Goal: Information Seeking & Learning: Find specific page/section

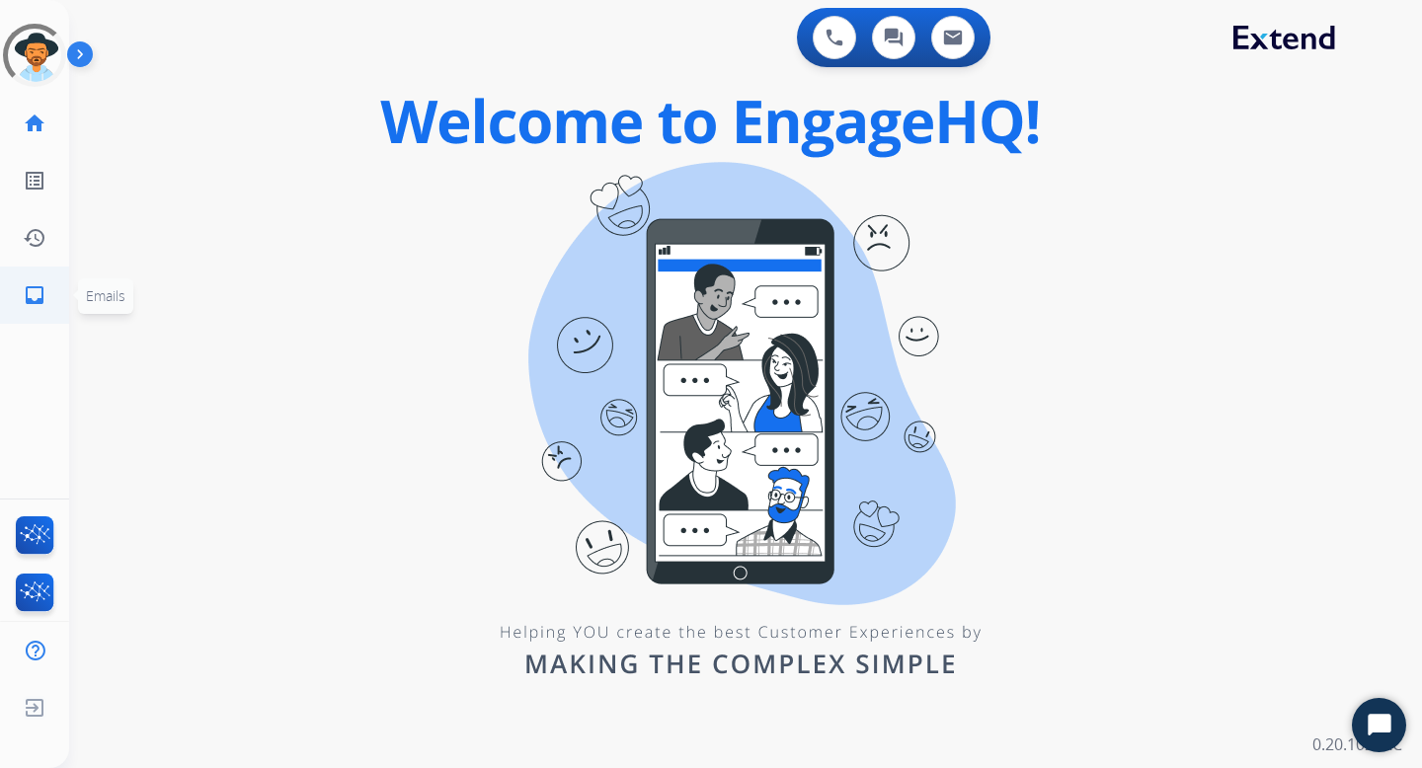
click at [38, 293] on mat-icon "inbox" at bounding box center [35, 295] width 24 height 24
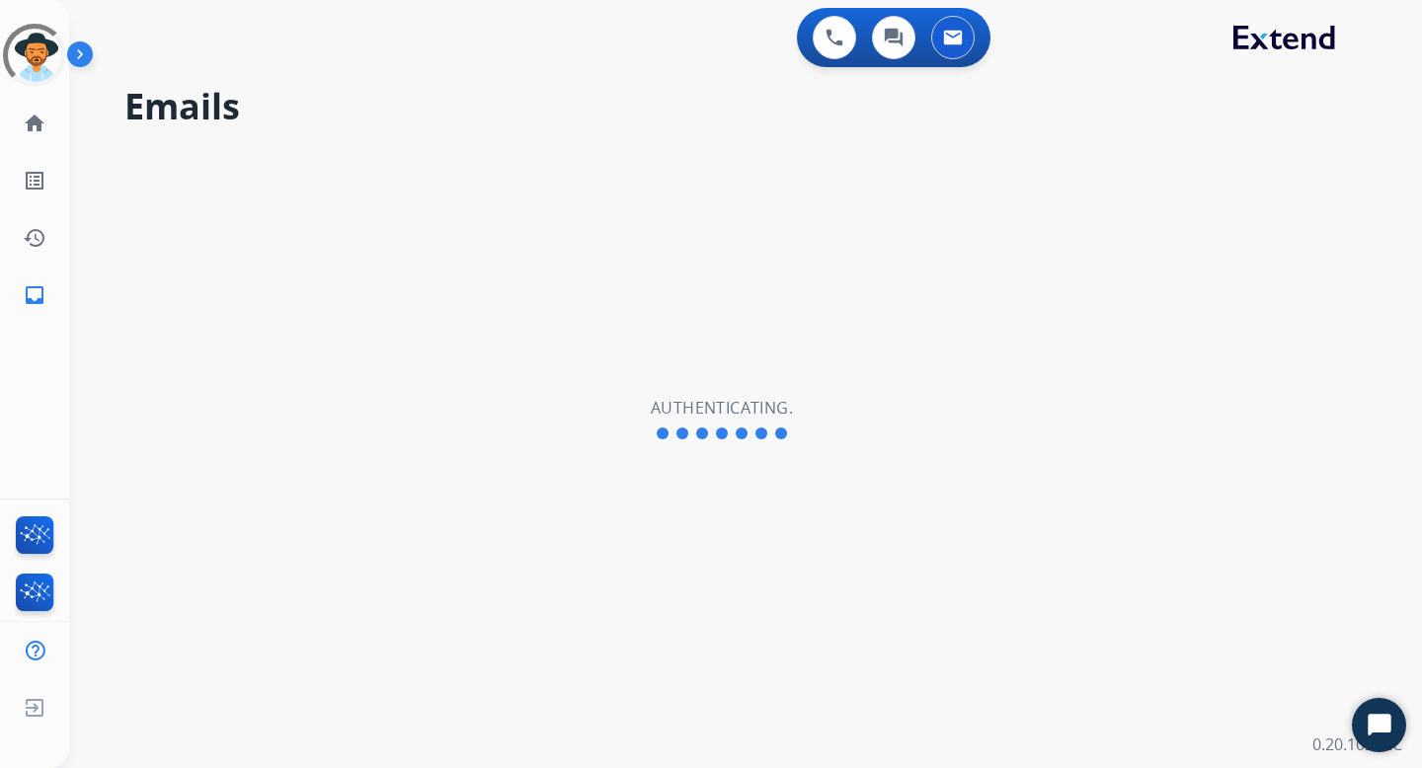
select select "**********"
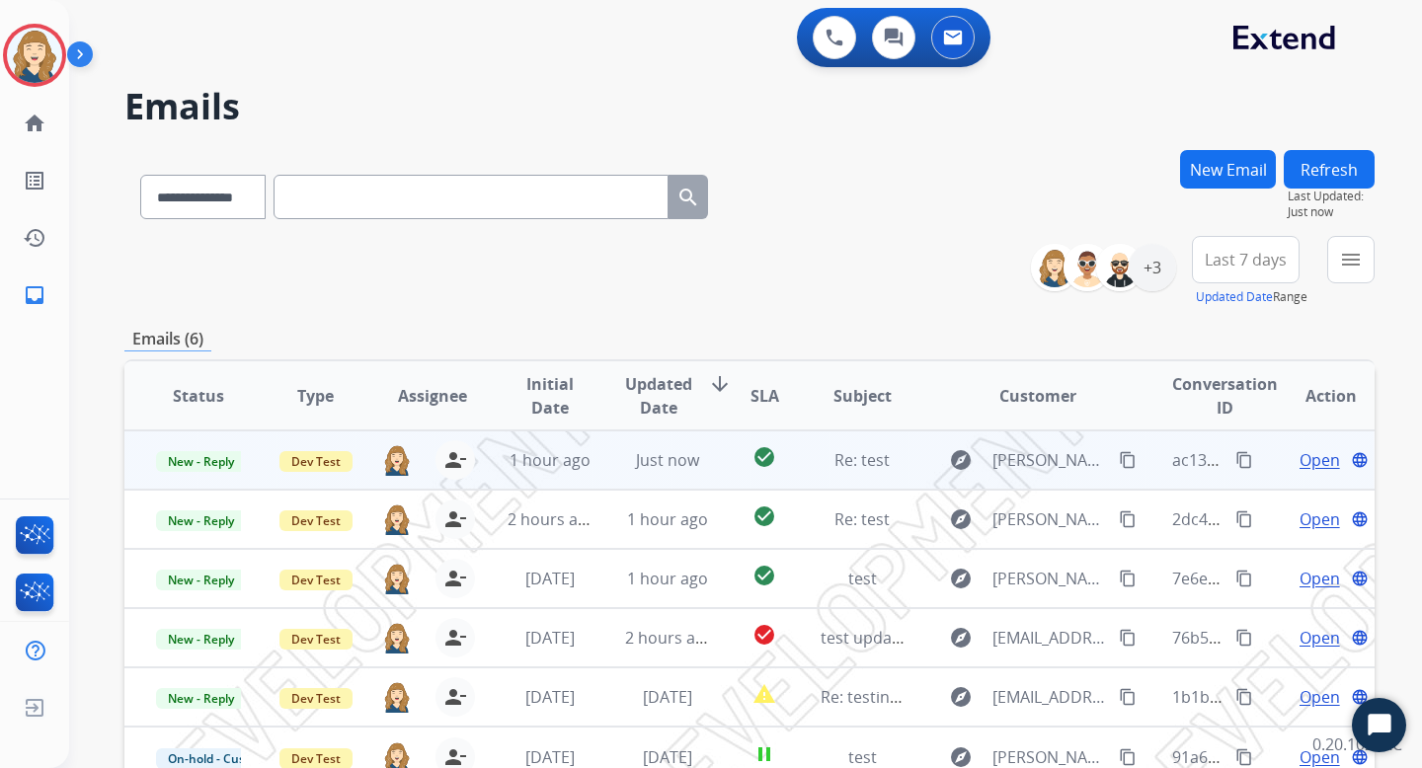
click at [1307, 456] on span "Open" at bounding box center [1320, 460] width 40 height 24
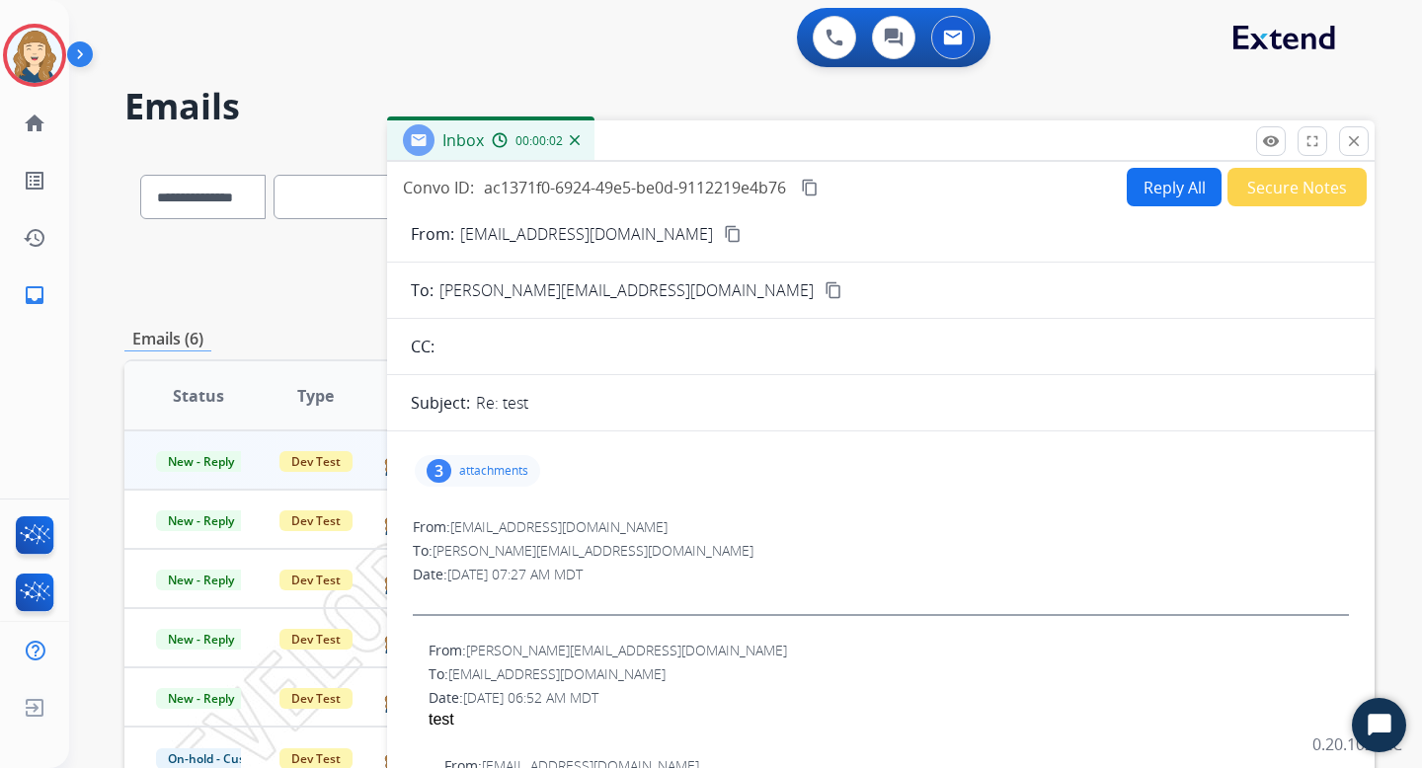
click at [475, 467] on p "attachments" at bounding box center [493, 471] width 69 height 16
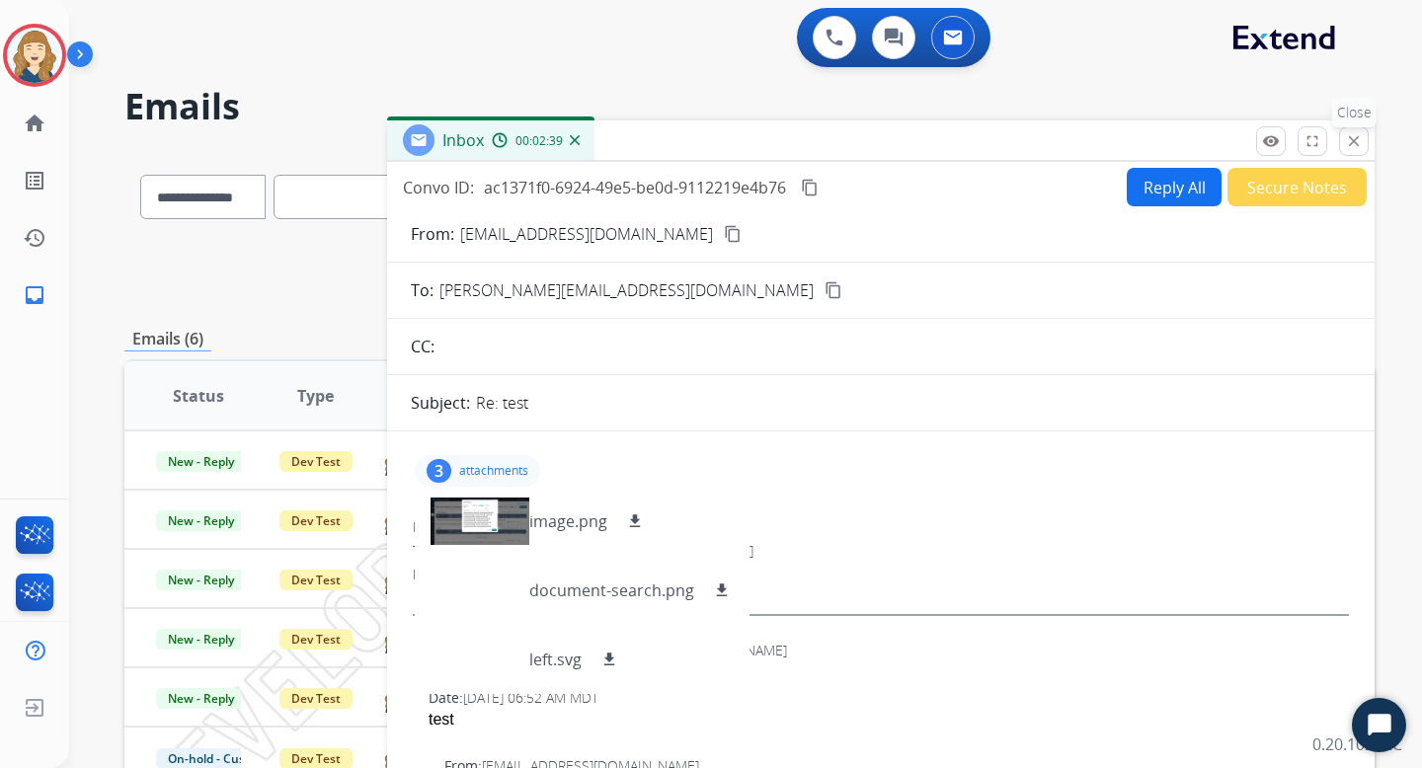
click at [1348, 136] on mat-icon "close" at bounding box center [1354, 141] width 18 height 18
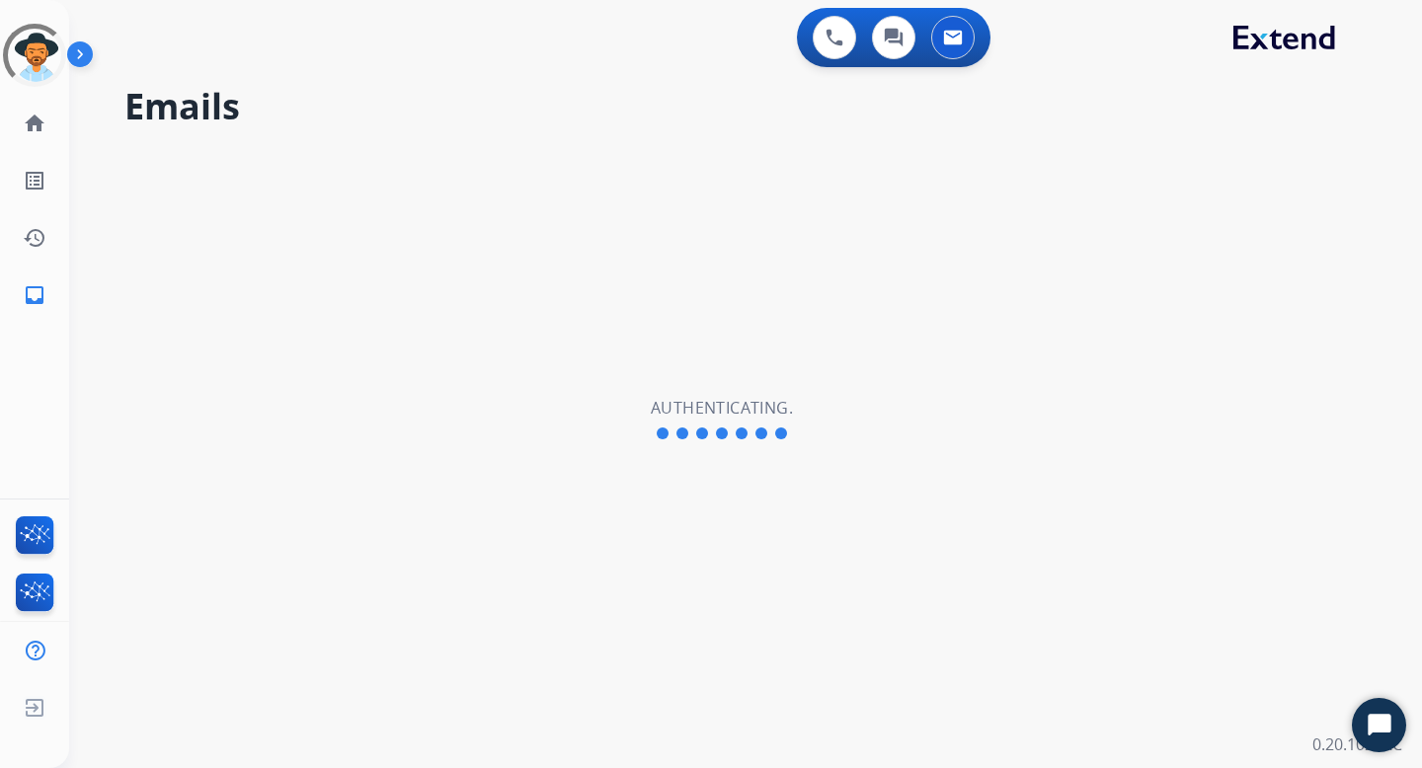
select select "**********"
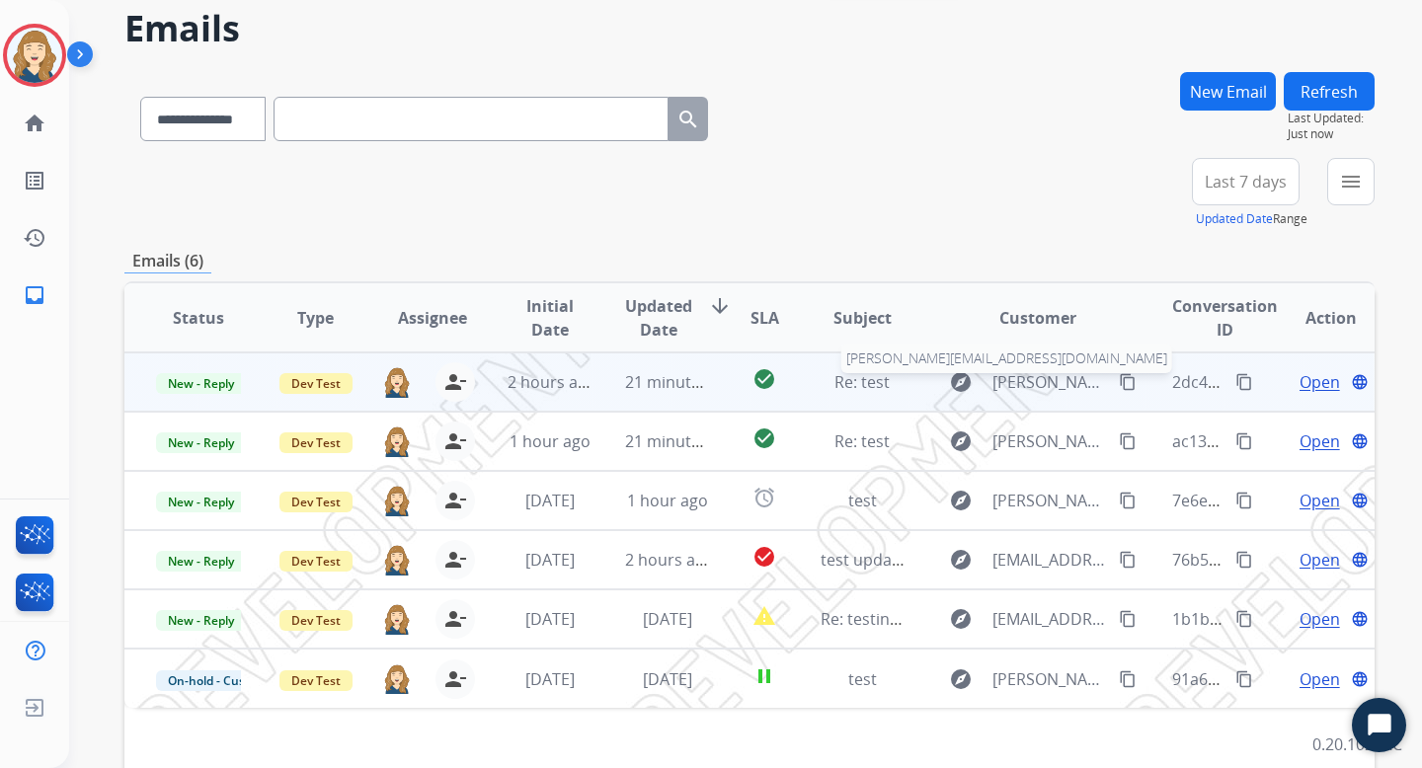
scroll to position [85, 0]
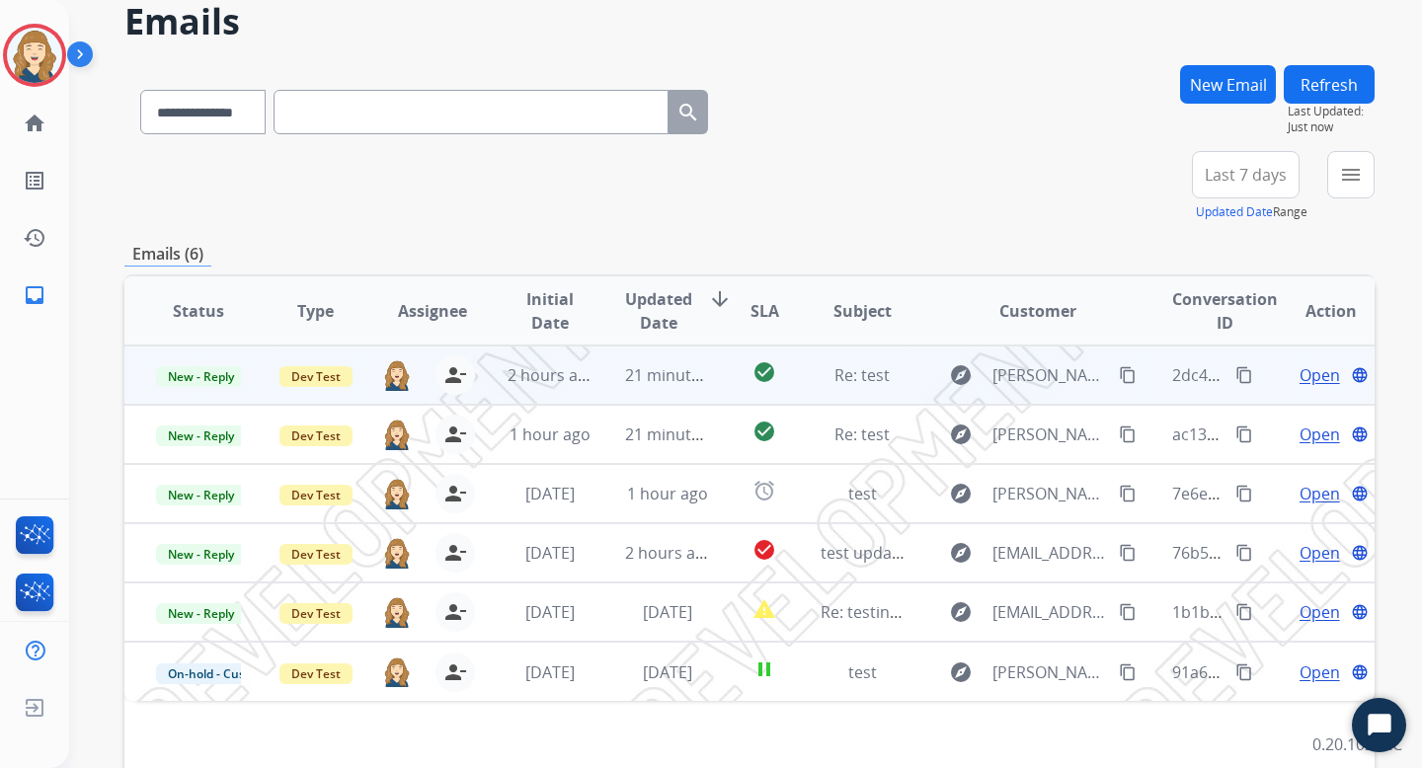
click at [1306, 375] on span "Open" at bounding box center [1320, 375] width 40 height 24
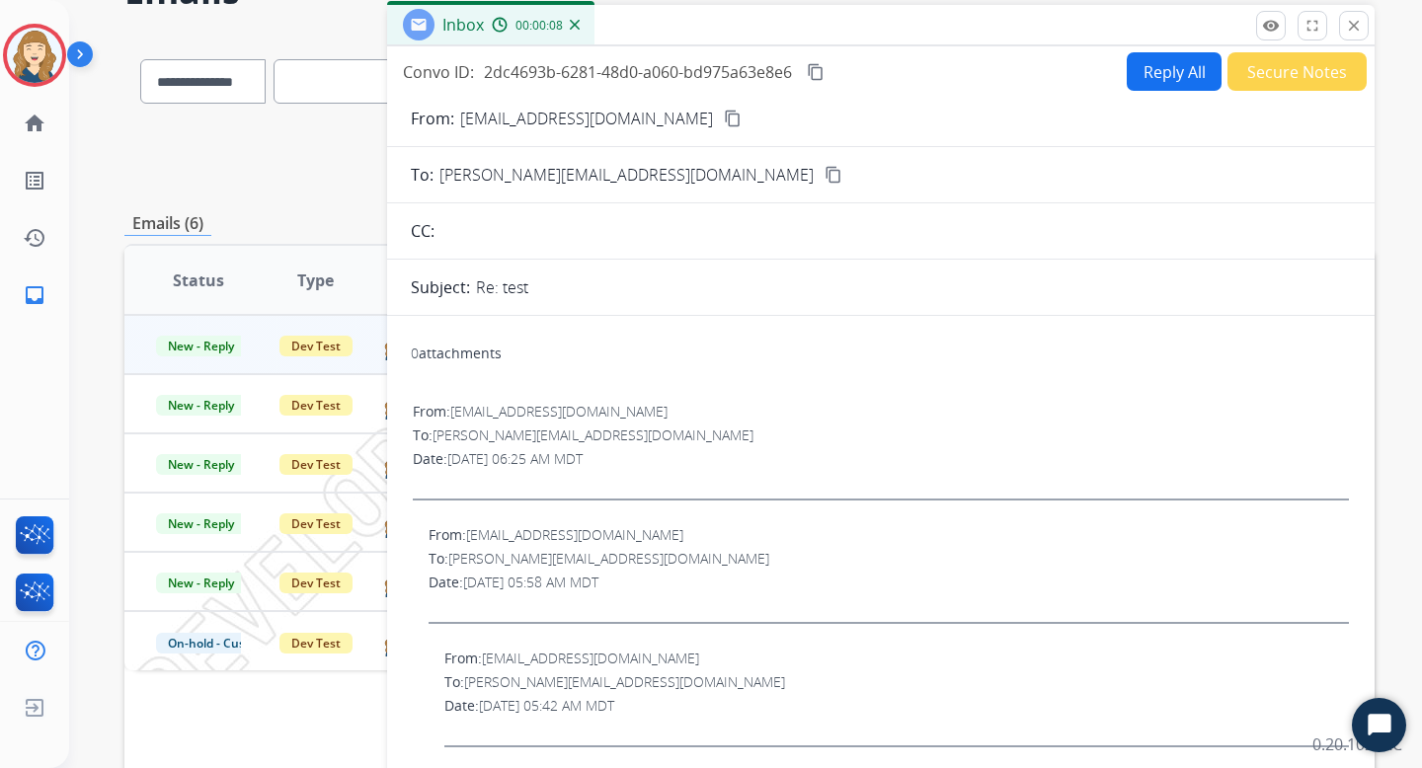
scroll to position [0, 0]
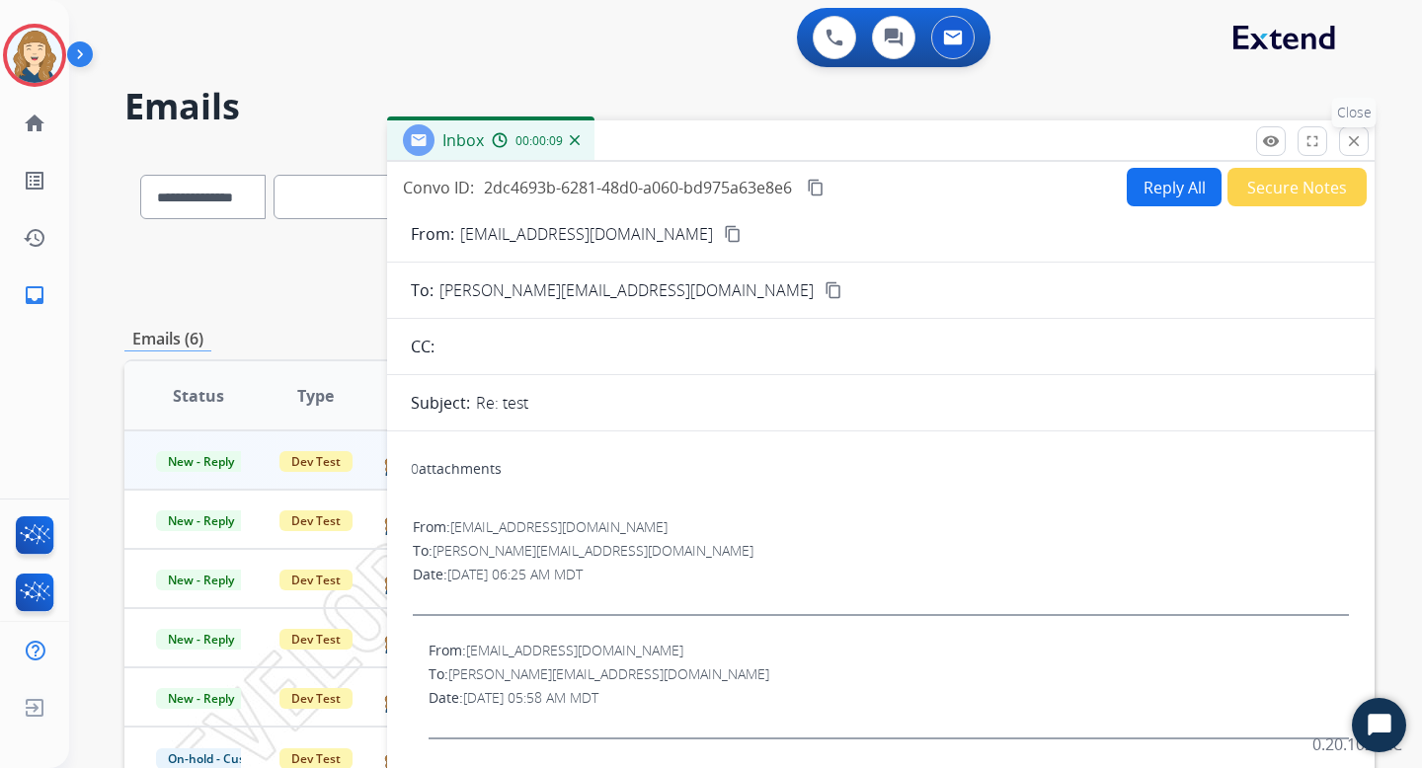
click at [1357, 143] on mat-icon "close" at bounding box center [1354, 141] width 18 height 18
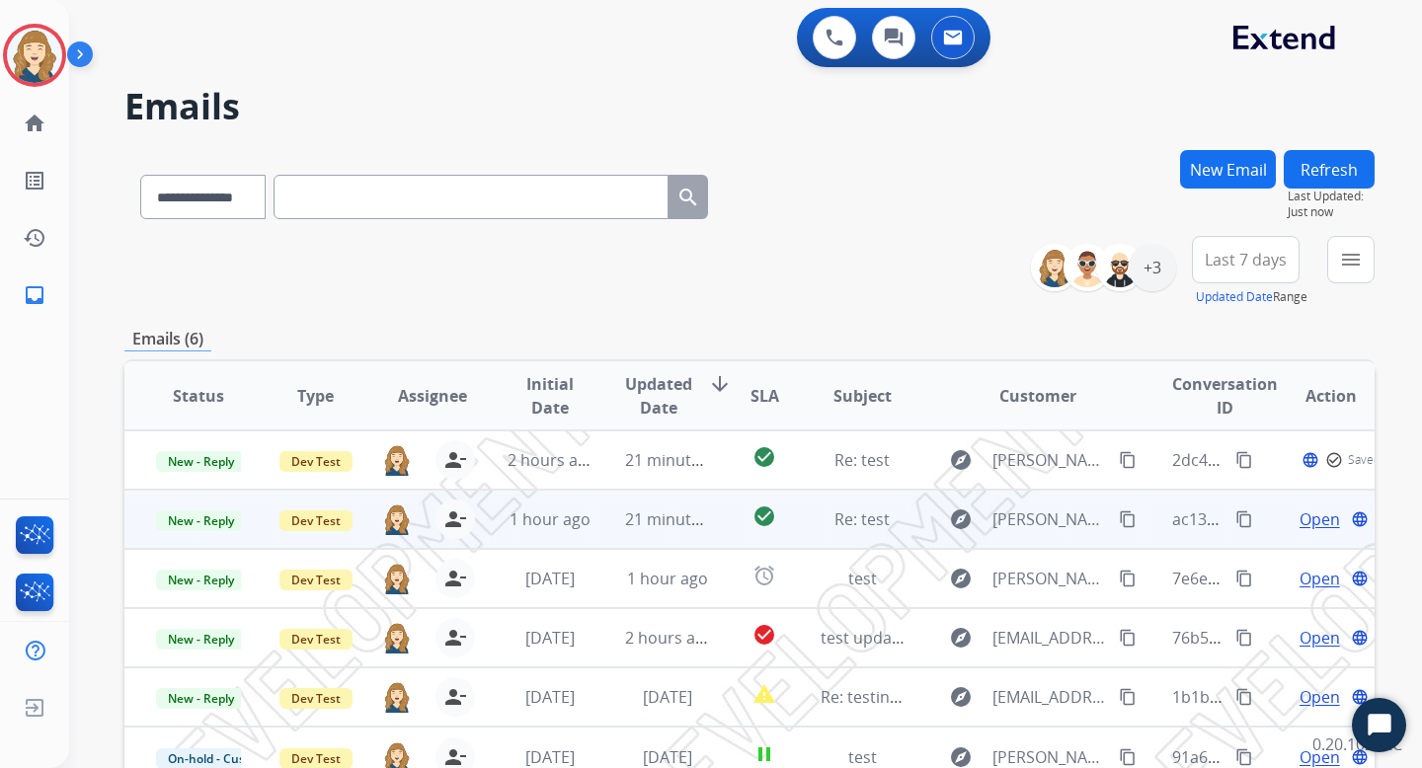
click at [1300, 525] on span "Open" at bounding box center [1320, 520] width 40 height 24
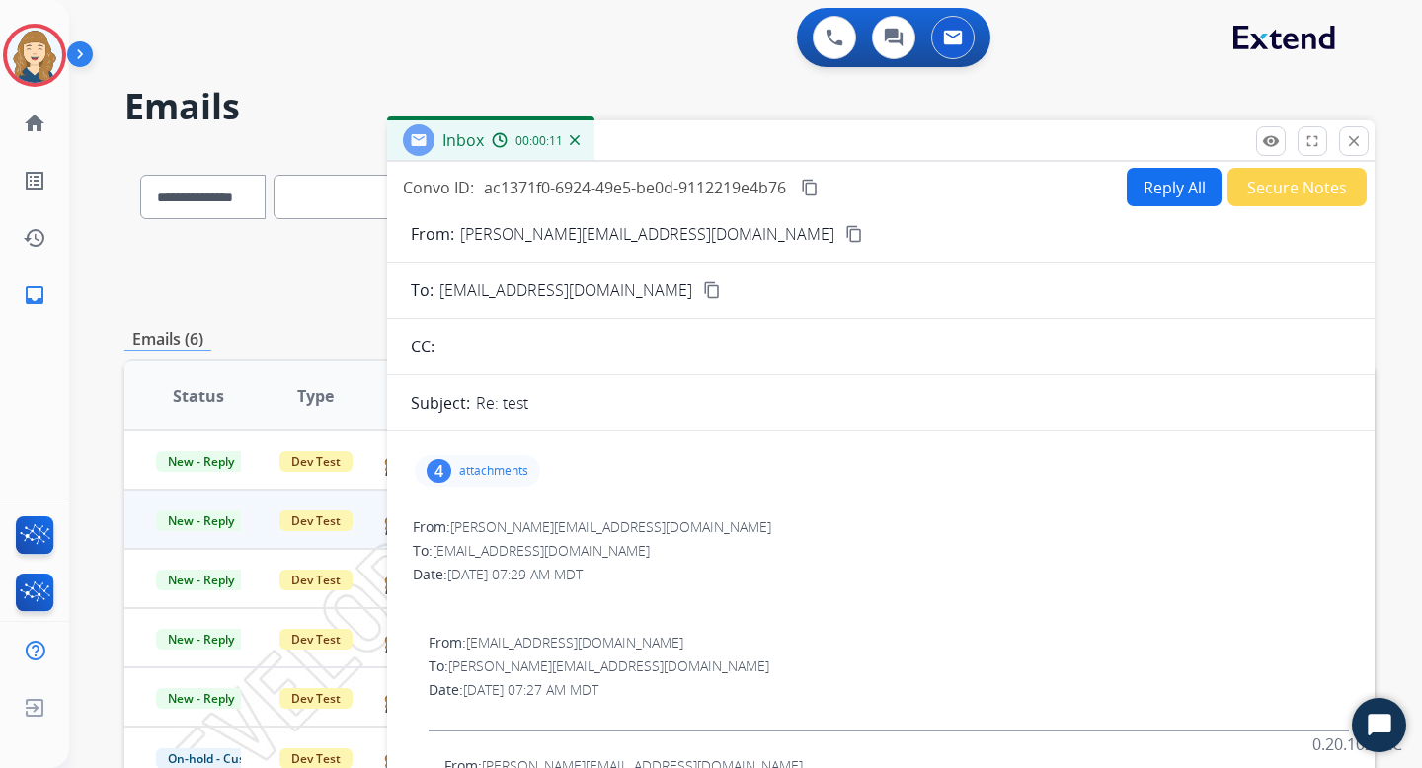
click at [498, 464] on p "attachments" at bounding box center [493, 471] width 69 height 16
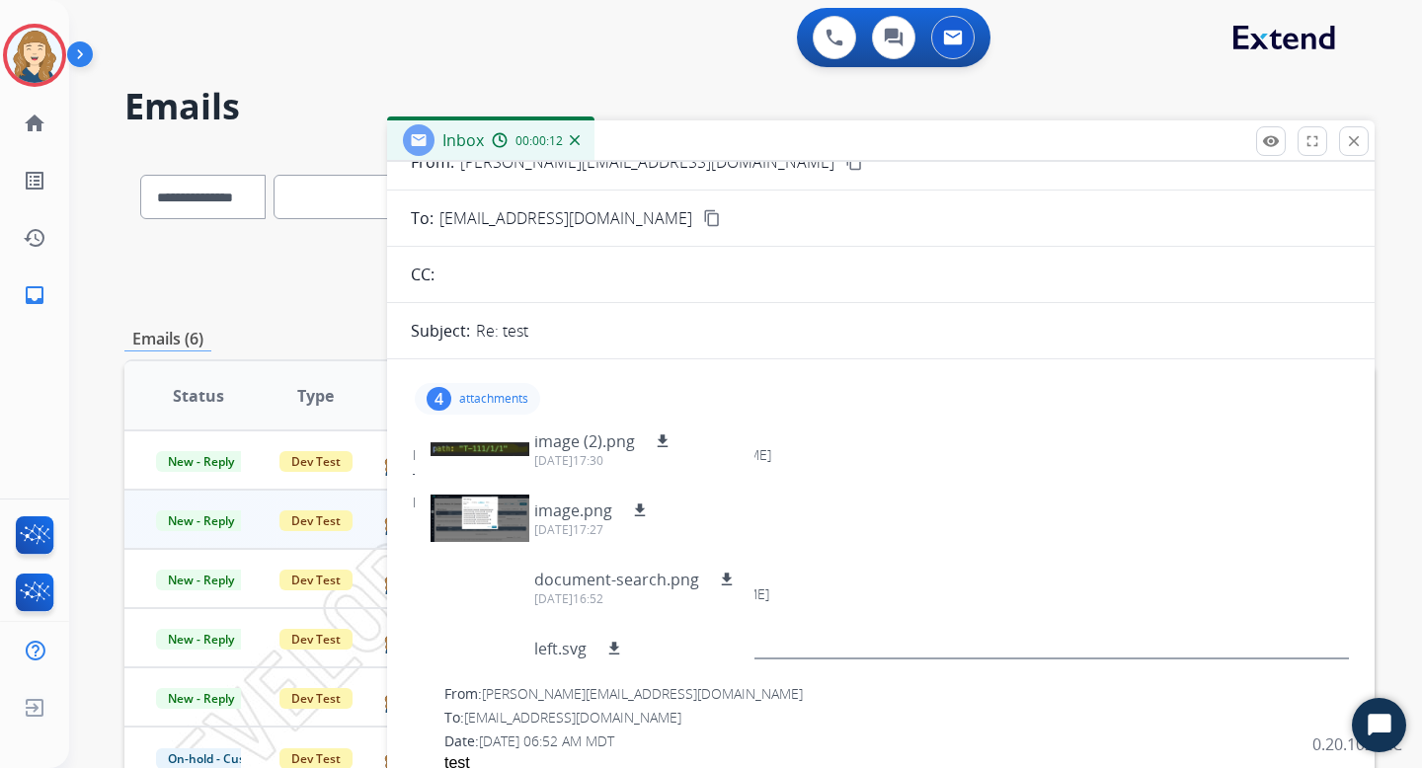
scroll to position [81, 0]
